Goal: Task Accomplishment & Management: Manage account settings

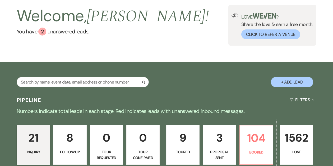
scroll to position [26, 0]
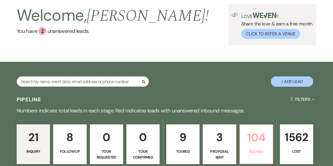
click at [257, 136] on p "104" at bounding box center [256, 137] width 26 height 18
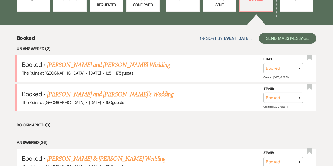
scroll to position [181, 0]
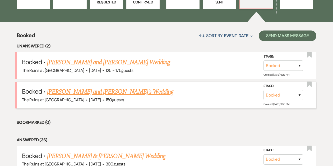
click at [117, 91] on link "[PERSON_NAME] and [PERSON_NAME]'s Wedding" at bounding box center [110, 92] width 127 height 10
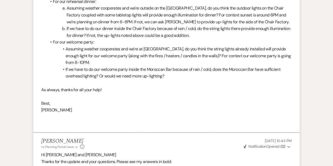
scroll to position [426, 0]
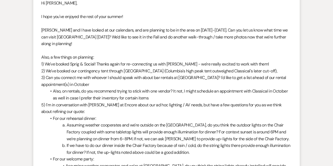
click at [78, 39] on p "[PERSON_NAME] and I have looked at our calendars, and are planning to be in the…" at bounding box center [166, 37] width 251 height 20
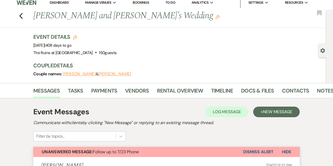
scroll to position [0, 0]
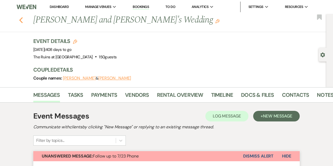
click at [21, 21] on use "button" at bounding box center [20, 20] width 3 height 6
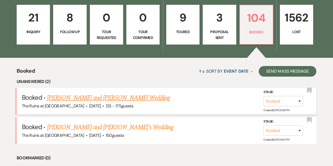
scroll to position [82, 0]
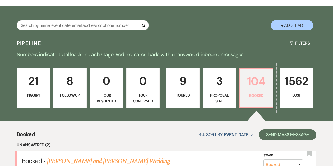
click at [255, 87] on p "104" at bounding box center [256, 81] width 26 height 18
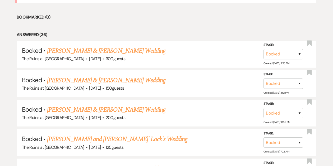
scroll to position [290, 0]
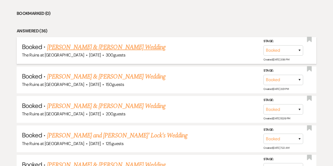
click at [135, 47] on link "[PERSON_NAME] & [PERSON_NAME] Wedding" at bounding box center [106, 47] width 119 height 10
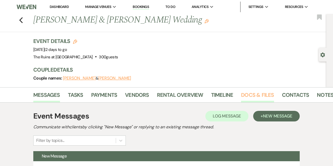
click at [251, 94] on link "Docs & Files" at bounding box center [257, 96] width 33 height 12
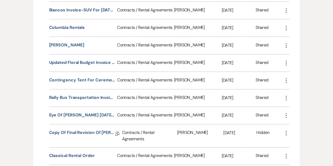
scroll to position [921, 0]
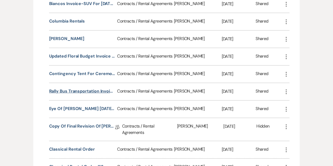
click at [94, 88] on button "Rally Bus Transportation Invoice" at bounding box center [82, 91] width 66 height 6
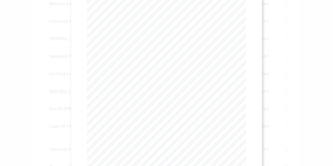
scroll to position [0, 0]
click at [138, 19] on button "Next Next" at bounding box center [139, 19] width 14 height 4
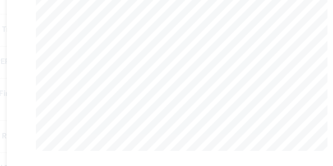
scroll to position [63, 0]
